Goal: Use online tool/utility: Use online tool/utility

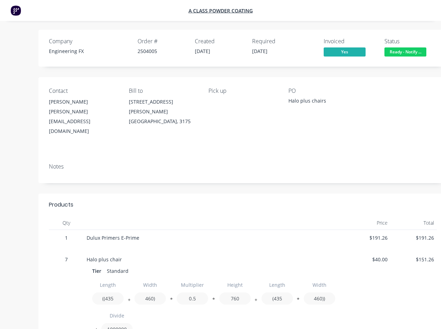
click at [220, 165] on div "Notes" at bounding box center [242, 171] width 409 height 26
click at [83, 108] on div "[PERSON_NAME][EMAIL_ADDRESS][DOMAIN_NAME]" at bounding box center [83, 121] width 69 height 29
click at [163, 117] on div "[GEOGRAPHIC_DATA], 3175" at bounding box center [163, 122] width 69 height 10
click at [129, 299] on button "+" at bounding box center [129, 301] width 7 height 5
click at [172, 299] on button "*" at bounding box center [171, 301] width 7 height 5
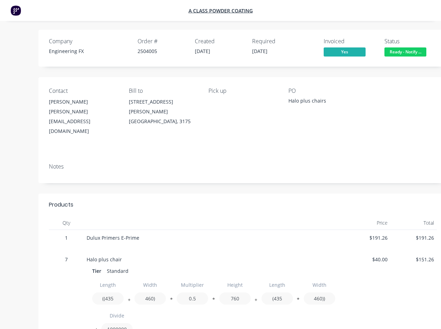
click at [214, 299] on button "*" at bounding box center [213, 301] width 7 height 5
click at [256, 299] on button "+" at bounding box center [256, 301] width 7 height 5
click at [298, 299] on button "*" at bounding box center [298, 301] width 7 height 5
click at [96, 329] on button "/" at bounding box center [95, 331] width 7 height 5
